Goal: Task Accomplishment & Management: Manage account settings

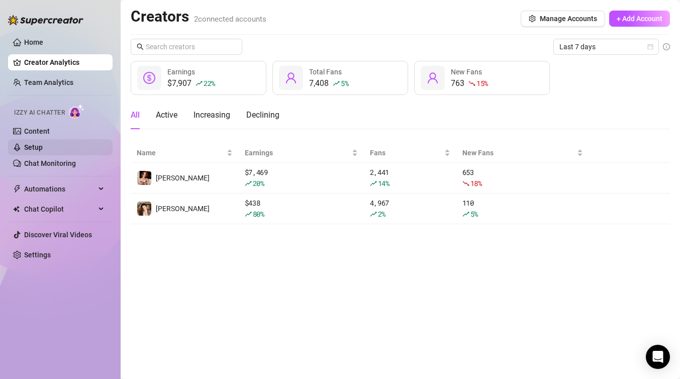
click at [43, 144] on link "Setup" at bounding box center [33, 147] width 19 height 8
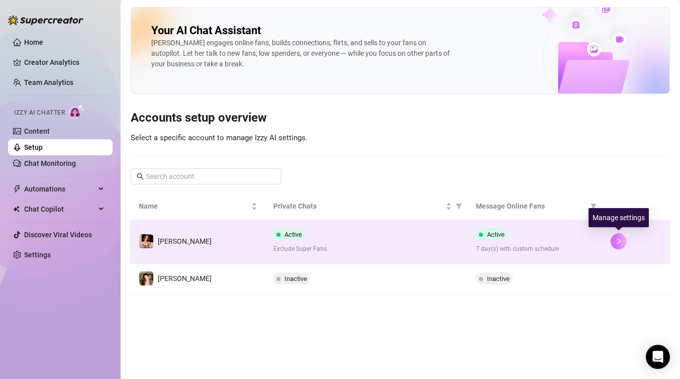
click at [620, 241] on icon "right" at bounding box center [619, 241] width 4 height 6
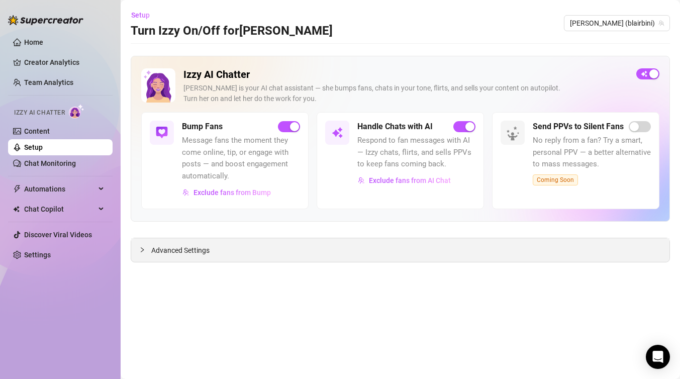
click at [170, 255] on span "Advanced Settings" at bounding box center [180, 250] width 58 height 11
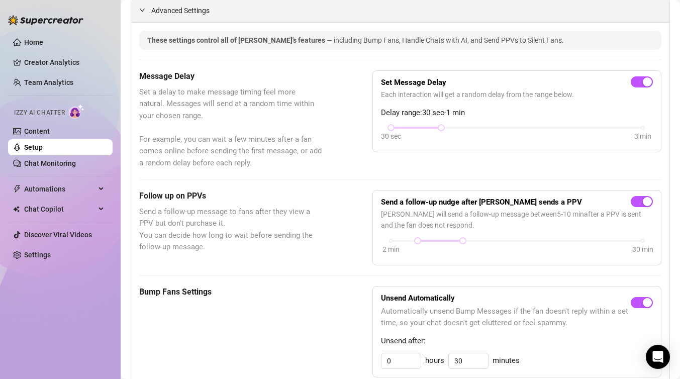
scroll to position [239, 0]
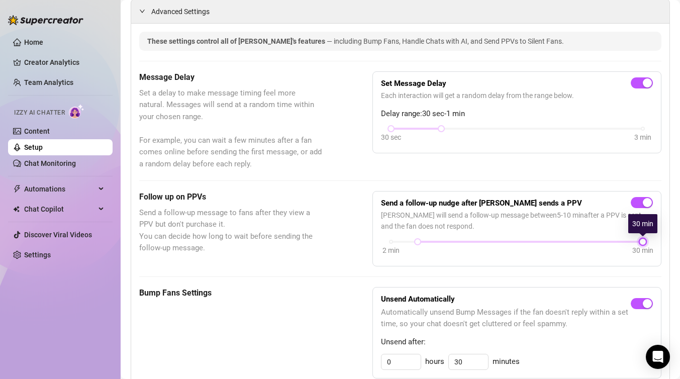
drag, startPoint x: 463, startPoint y: 241, endPoint x: 686, endPoint y: 213, distance: 225.4
click at [679, 213] on html "Home Creator Analytics Team Analytics Izzy AI Chatter Content Setup Chat Monito…" at bounding box center [340, 189] width 680 height 379
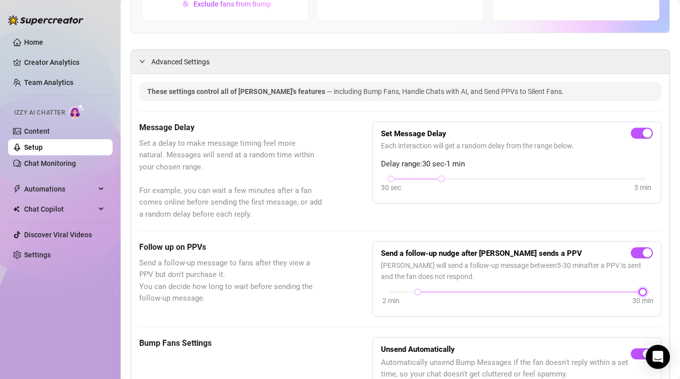
scroll to position [189, 0]
click at [57, 163] on link "Chat Monitoring" at bounding box center [50, 163] width 52 height 8
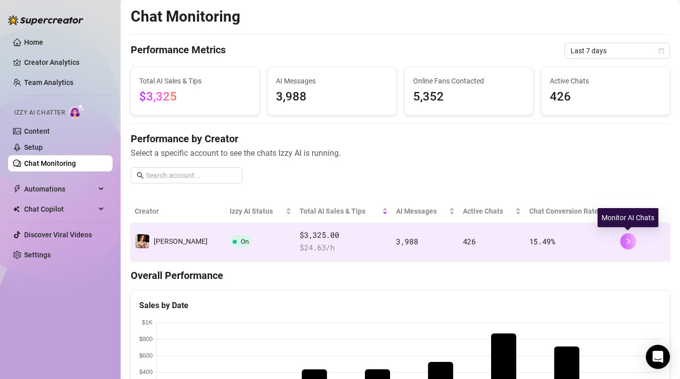
click at [631, 244] on icon "right" at bounding box center [628, 241] width 7 height 7
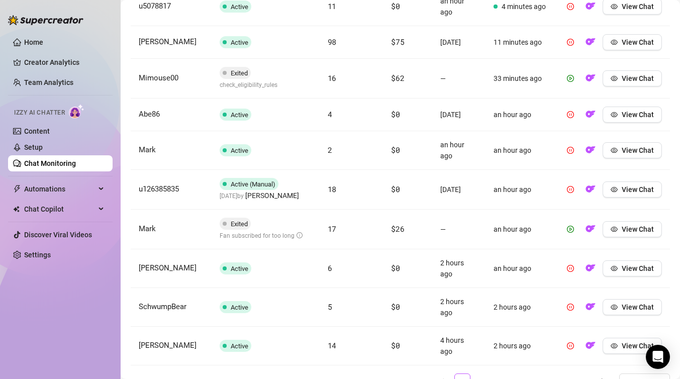
scroll to position [450, 0]
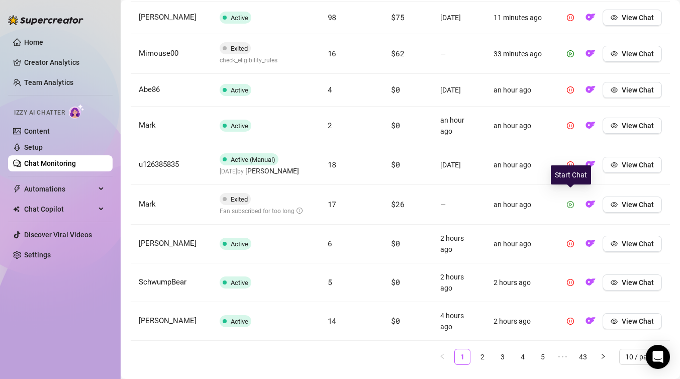
click at [570, 203] on icon "play-circle" at bounding box center [570, 205] width 3 height 4
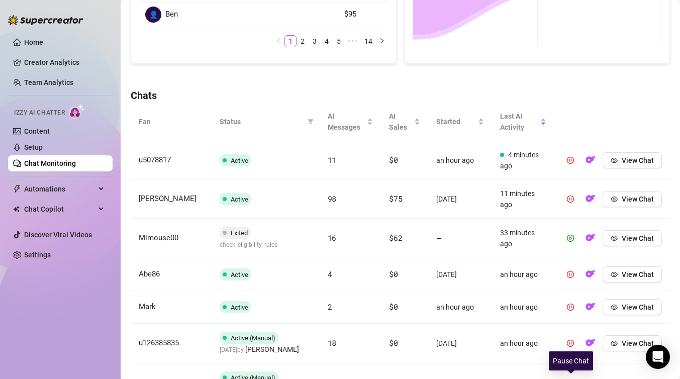
scroll to position [273, 0]
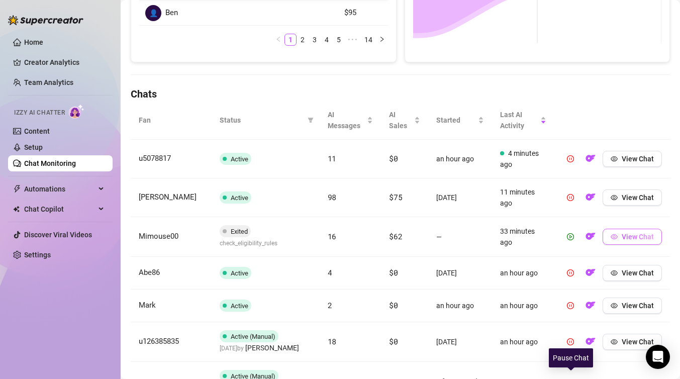
click at [640, 235] on span "View Chat" at bounding box center [638, 237] width 32 height 8
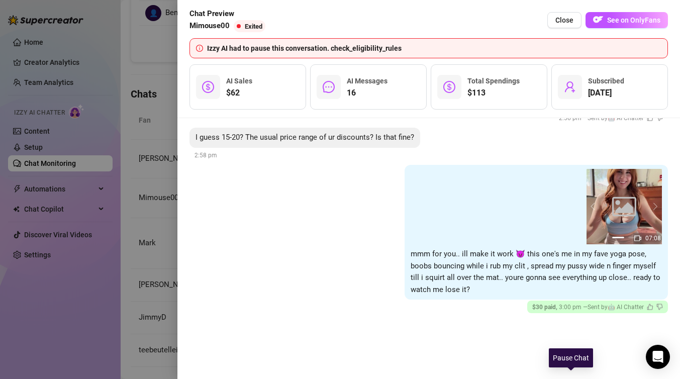
scroll to position [1700, 0]
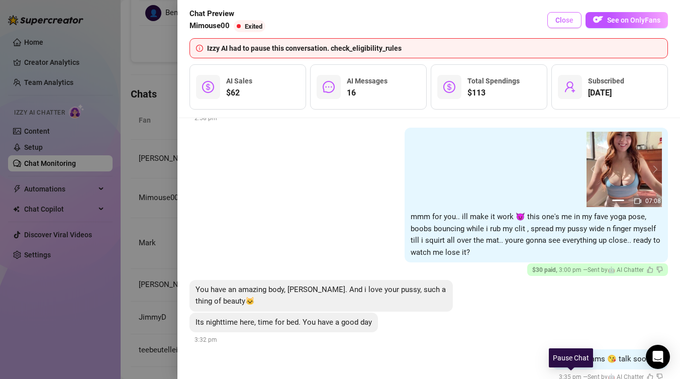
click at [570, 13] on button "Close" at bounding box center [564, 20] width 34 height 16
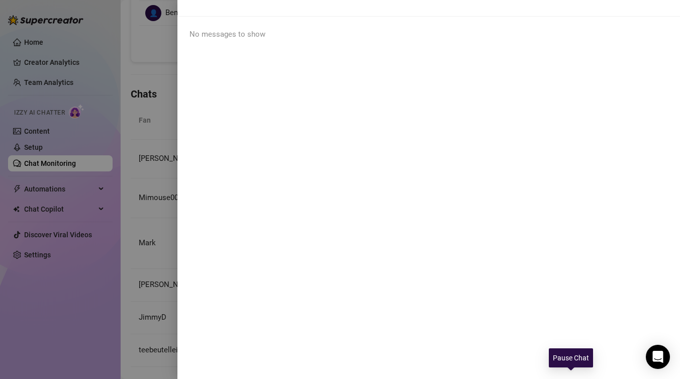
scroll to position [0, 0]
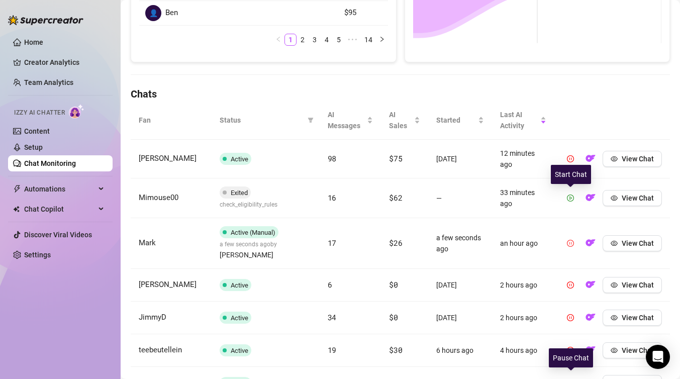
click at [571, 197] on icon "play-circle" at bounding box center [570, 198] width 3 height 4
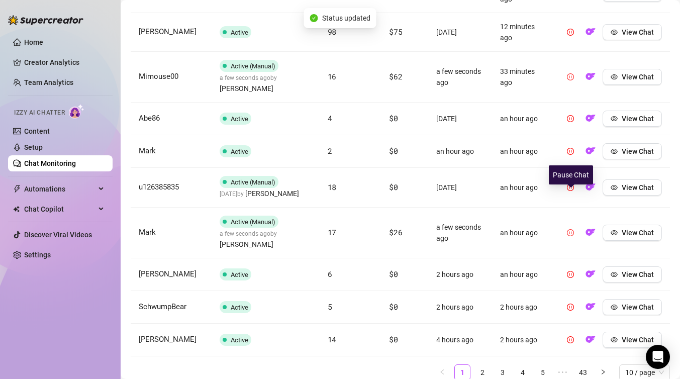
scroll to position [456, 0]
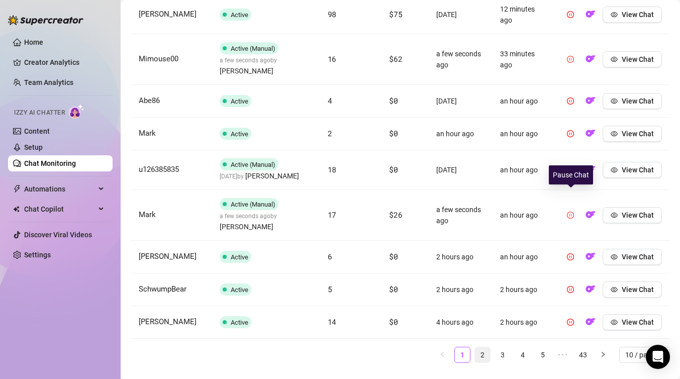
click at [483, 347] on link "2" at bounding box center [482, 354] width 15 height 15
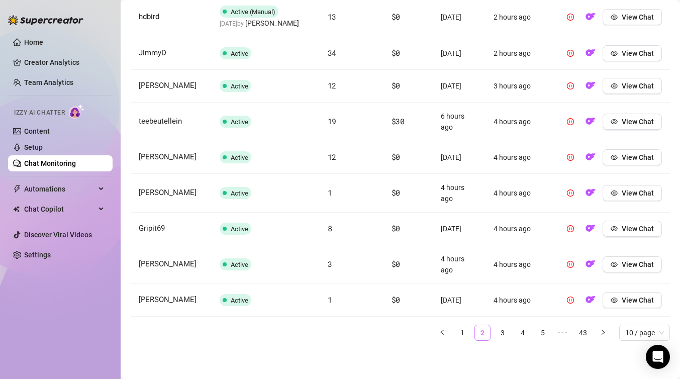
scroll to position [442, 0]
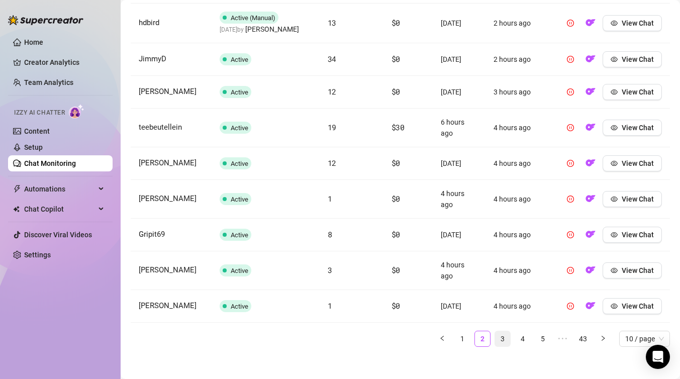
click at [499, 331] on link "3" at bounding box center [502, 338] width 15 height 15
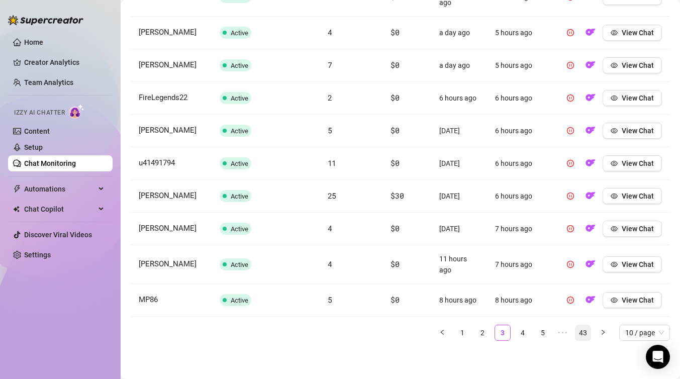
click at [579, 335] on link "43" at bounding box center [582, 332] width 15 height 15
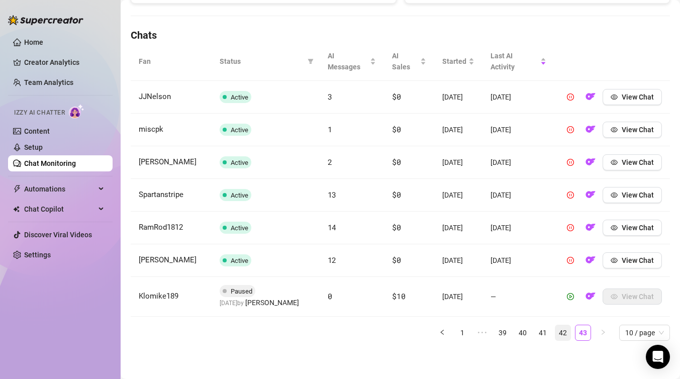
click at [566, 331] on link "42" at bounding box center [562, 332] width 15 height 15
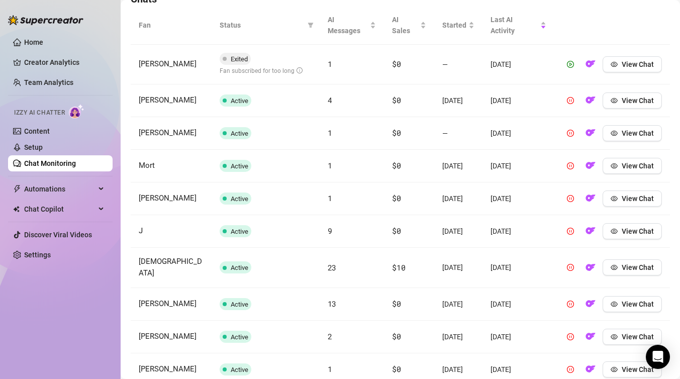
scroll to position [371, 0]
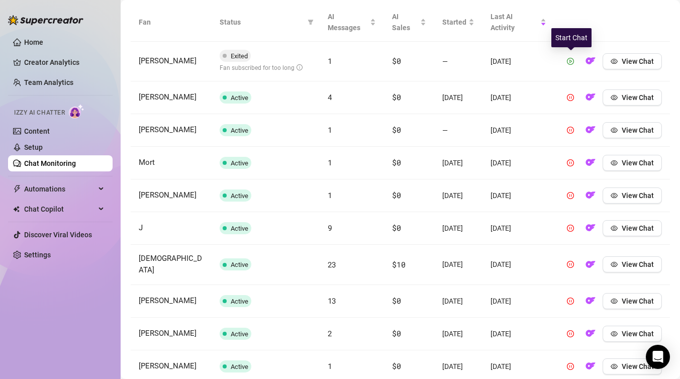
click at [574, 60] on button "button" at bounding box center [570, 61] width 16 height 16
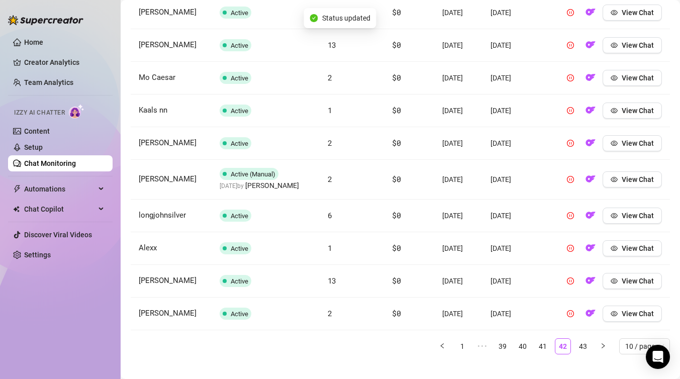
scroll to position [436, 0]
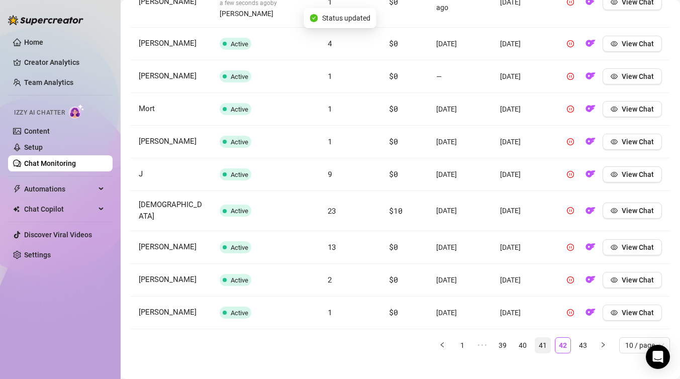
click at [542, 338] on link "41" at bounding box center [542, 345] width 15 height 15
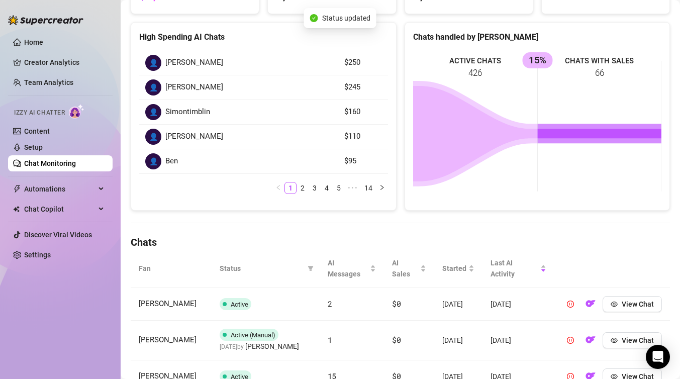
scroll to position [0, 0]
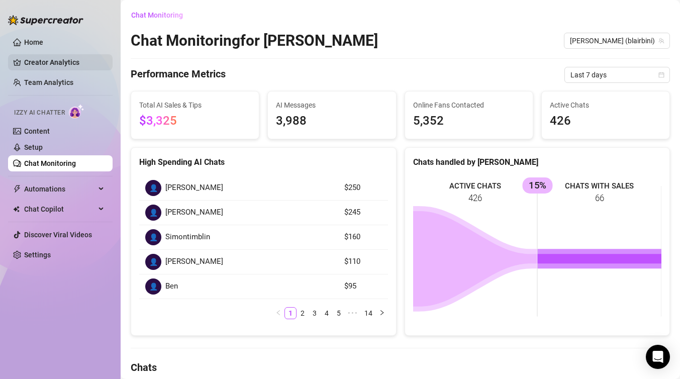
click at [44, 64] on link "Creator Analytics" at bounding box center [64, 62] width 80 height 16
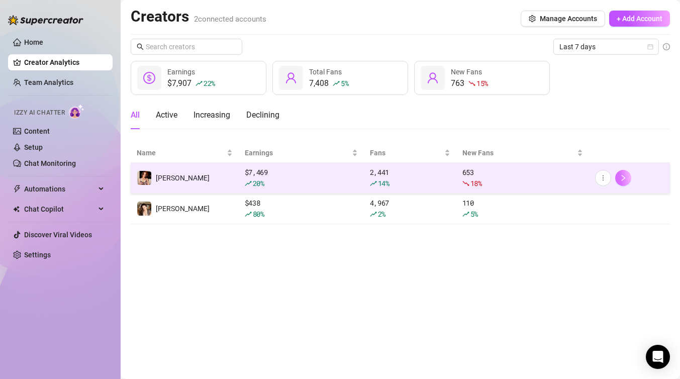
click at [623, 179] on icon "right" at bounding box center [623, 177] width 7 height 7
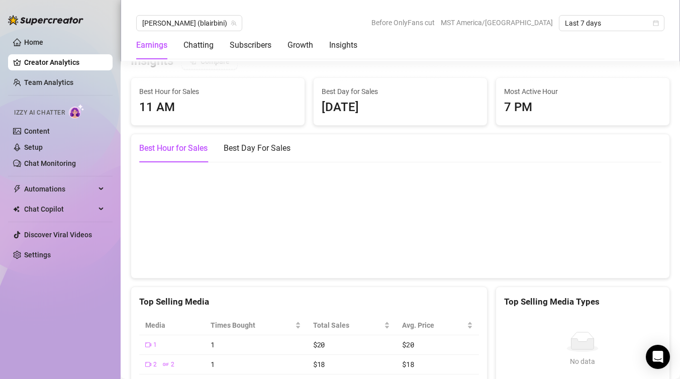
scroll to position [1336, 0]
click at [201, 46] on div "Chatting" at bounding box center [198, 45] width 30 height 12
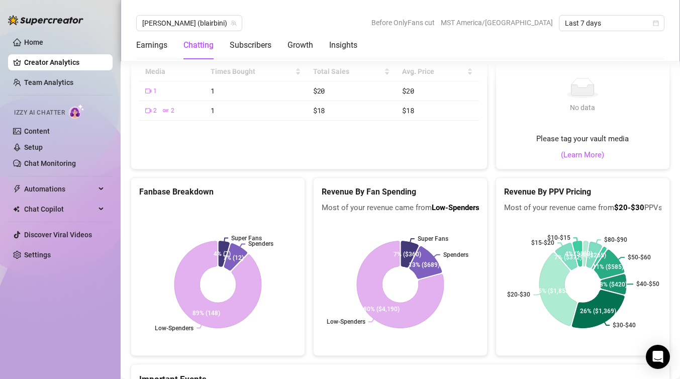
scroll to position [1749, 0]
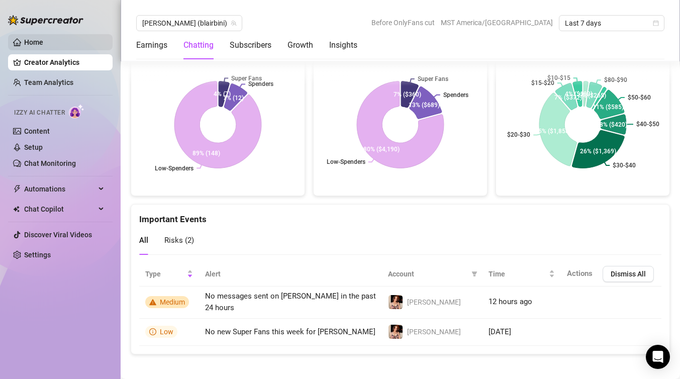
click at [43, 45] on link "Home" at bounding box center [33, 42] width 19 height 8
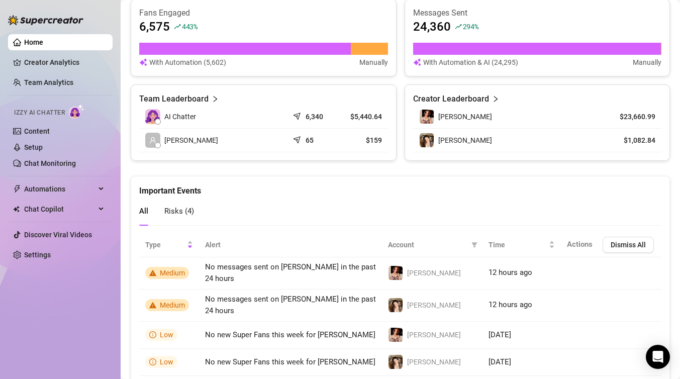
scroll to position [687, 0]
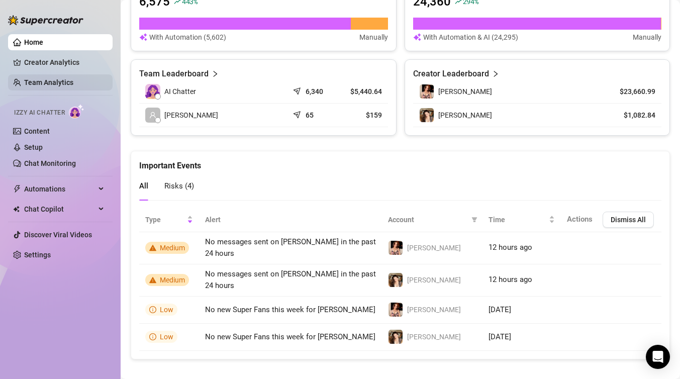
click at [53, 86] on link "Team Analytics" at bounding box center [48, 82] width 49 height 8
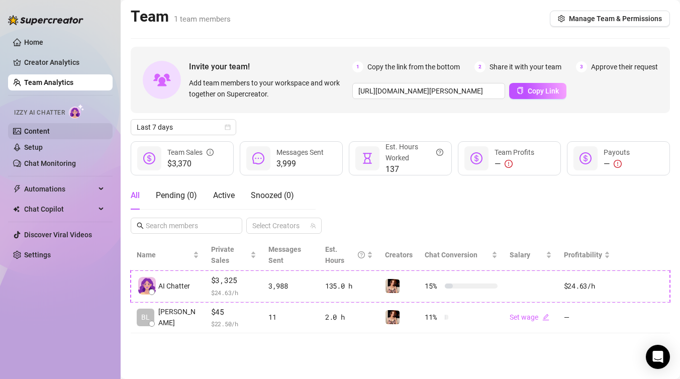
click at [50, 130] on link "Content" at bounding box center [37, 131] width 26 height 8
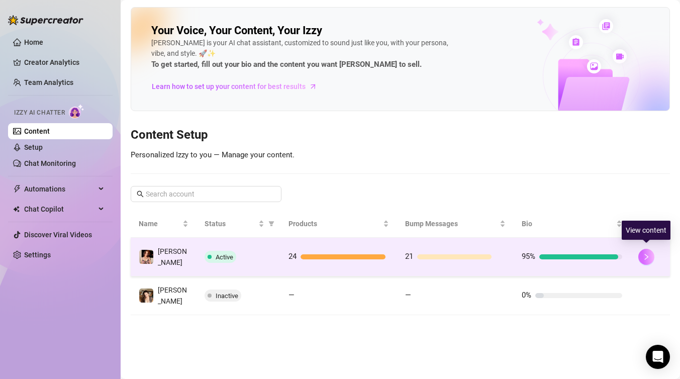
click at [645, 254] on icon "right" at bounding box center [646, 256] width 7 height 7
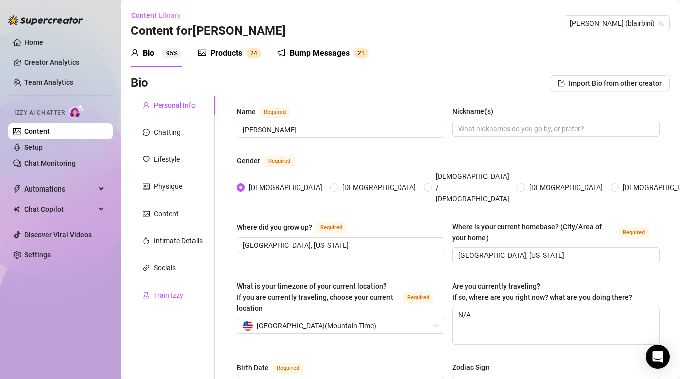
click at [176, 293] on div "Train Izzy" at bounding box center [169, 294] width 30 height 11
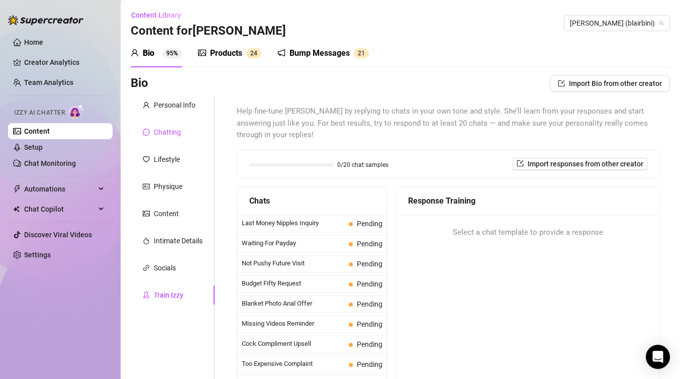
click at [177, 133] on div "Chatting" at bounding box center [167, 132] width 27 height 11
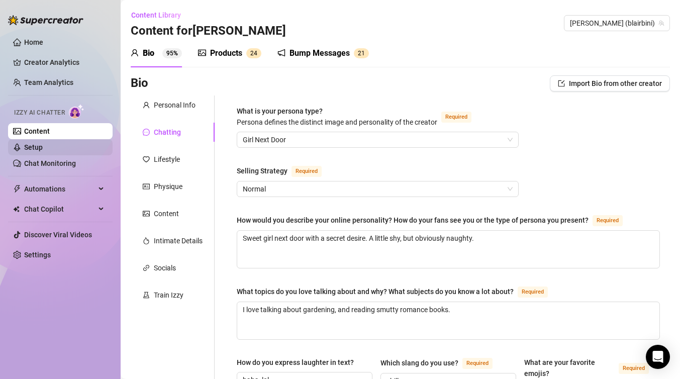
click at [43, 145] on link "Setup" at bounding box center [33, 147] width 19 height 8
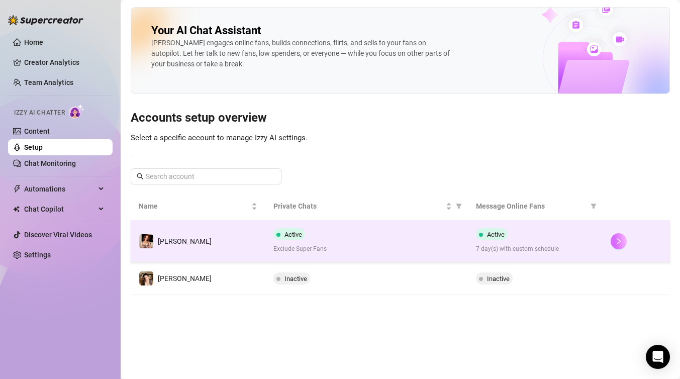
click at [618, 245] on button "button" at bounding box center [619, 241] width 16 height 16
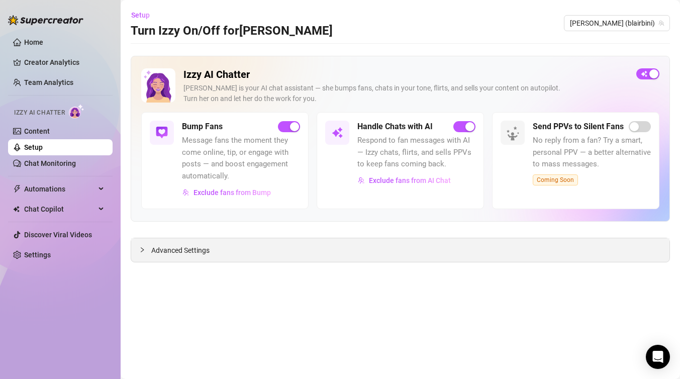
click at [429, 257] on div "Advanced Settings" at bounding box center [400, 250] width 538 height 24
click at [180, 247] on span "Advanced Settings" at bounding box center [180, 250] width 58 height 11
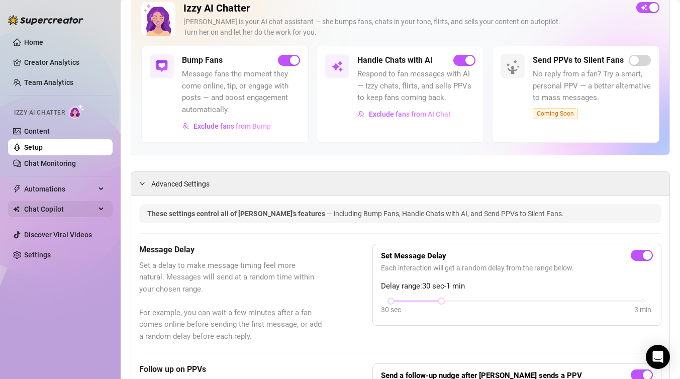
scroll to position [64, 0]
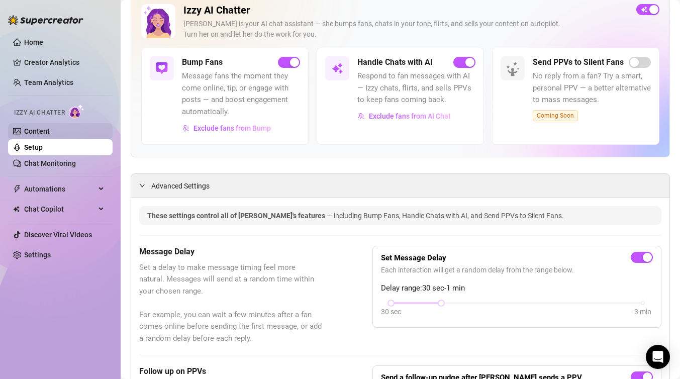
click at [50, 131] on link "Content" at bounding box center [37, 131] width 26 height 8
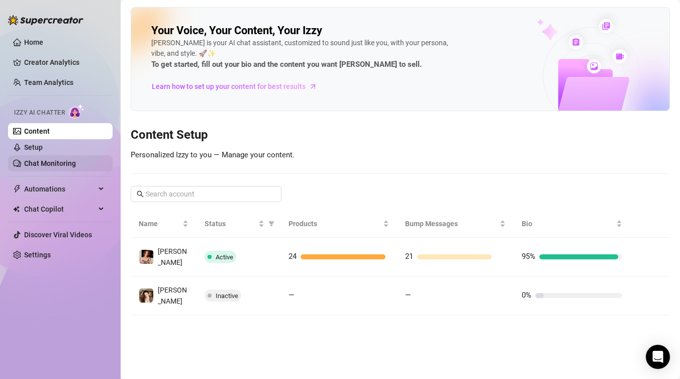
click at [68, 161] on link "Chat Monitoring" at bounding box center [50, 163] width 52 height 8
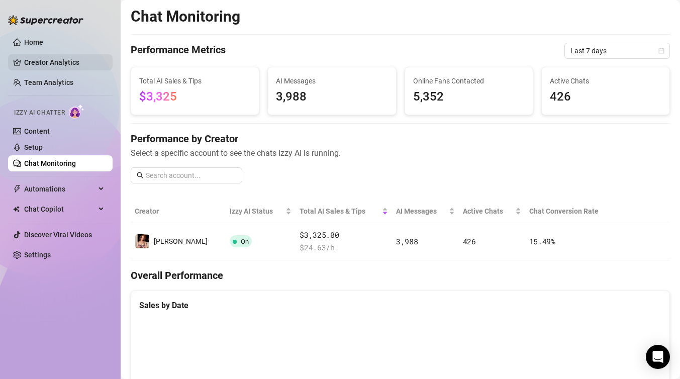
click at [71, 64] on link "Creator Analytics" at bounding box center [64, 62] width 80 height 16
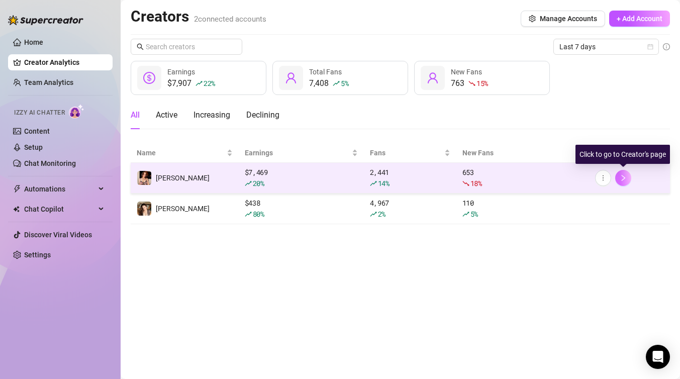
click at [618, 178] on button "button" at bounding box center [623, 178] width 16 height 16
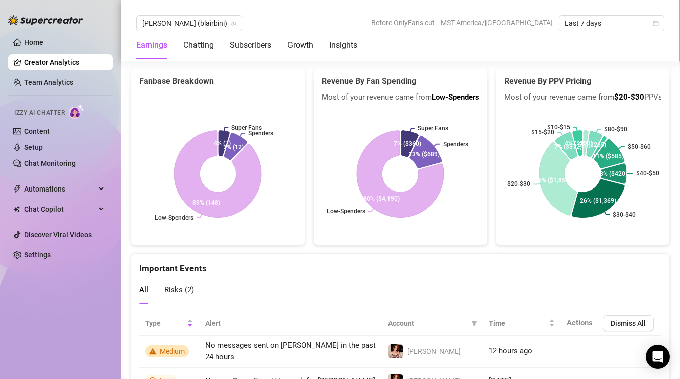
scroll to position [1749, 0]
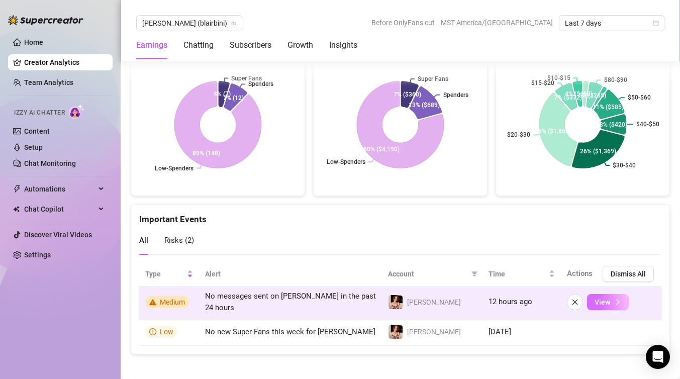
click at [613, 299] on button "View" at bounding box center [608, 302] width 42 height 16
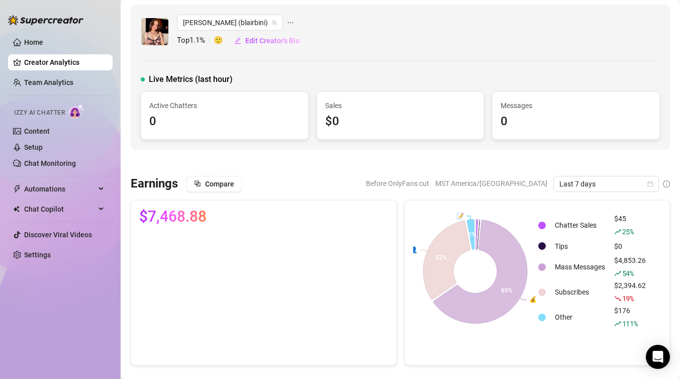
scroll to position [0, 0]
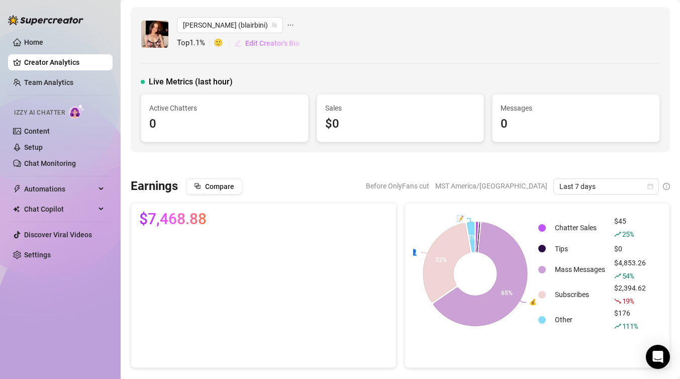
click at [278, 42] on span "Edit Creator's Bio" at bounding box center [272, 43] width 54 height 8
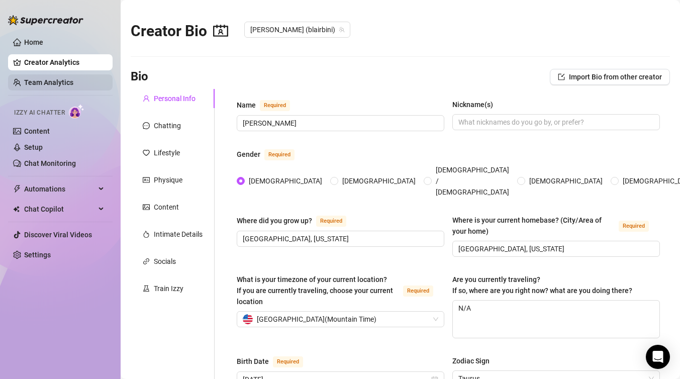
click at [61, 83] on link "Team Analytics" at bounding box center [48, 82] width 49 height 8
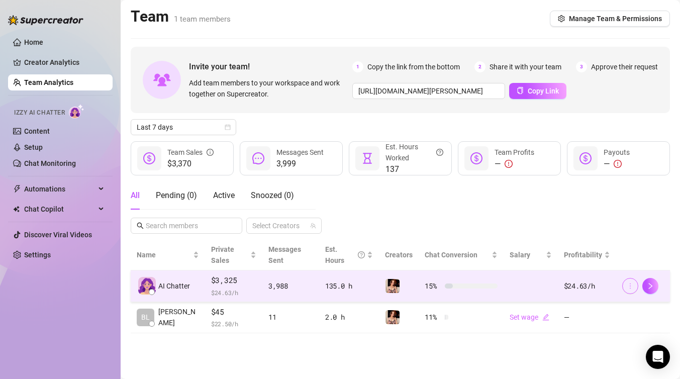
click at [630, 290] on button "button" at bounding box center [630, 286] width 16 height 16
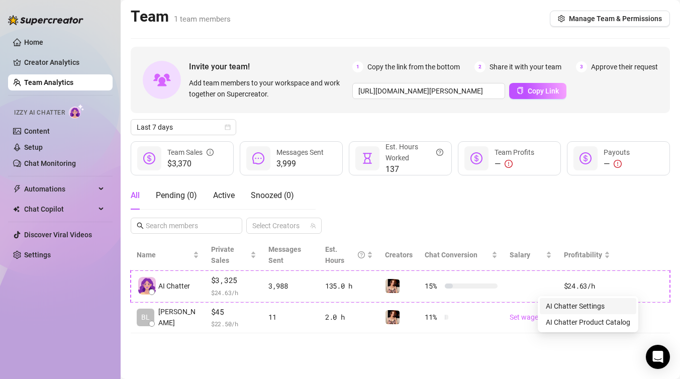
click at [604, 308] on link "AI Chatter Settings" at bounding box center [575, 306] width 59 height 8
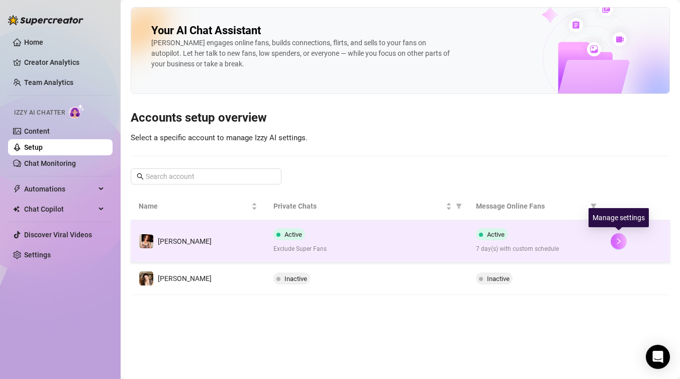
click at [616, 242] on icon "right" at bounding box center [618, 241] width 7 height 7
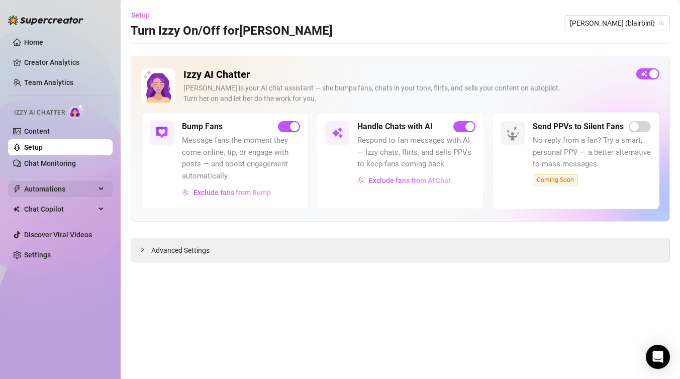
click at [35, 192] on span "Automations" at bounding box center [59, 189] width 71 height 16
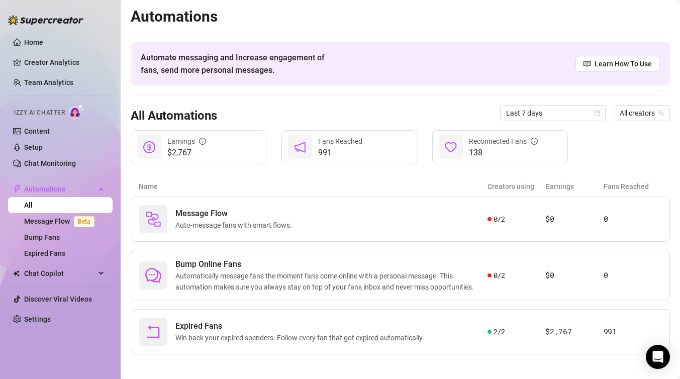
scroll to position [6, 0]
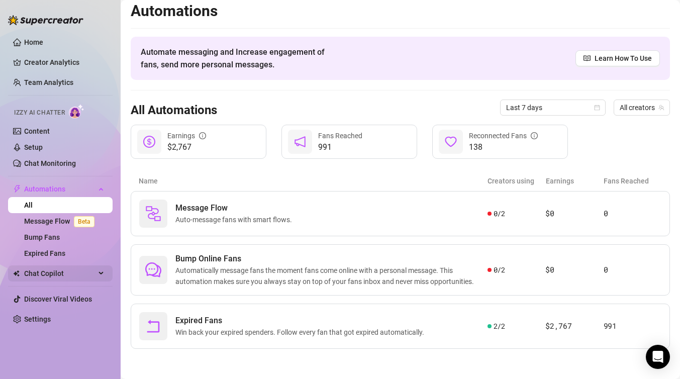
click at [76, 274] on span "Chat Copilot" at bounding box center [59, 273] width 71 height 16
